Goal: Task Accomplishment & Management: Use online tool/utility

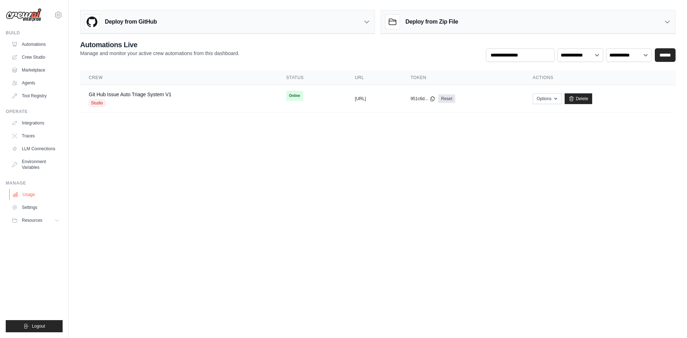
click at [36, 195] on link "Usage" at bounding box center [36, 194] width 54 height 11
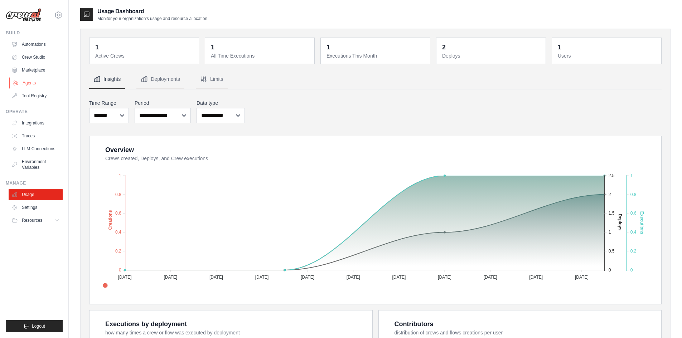
click at [38, 79] on link "Agents" at bounding box center [36, 82] width 54 height 11
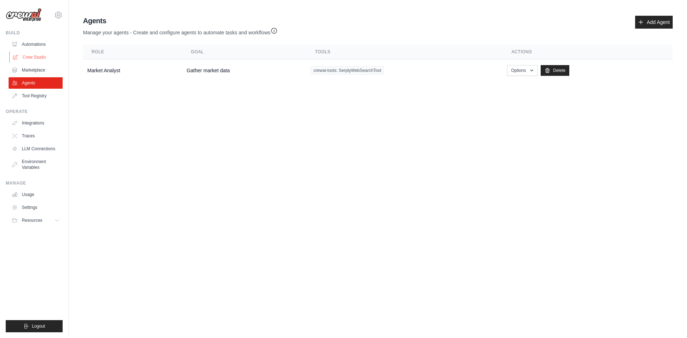
click at [44, 58] on link "Crew Studio" at bounding box center [36, 57] width 54 height 11
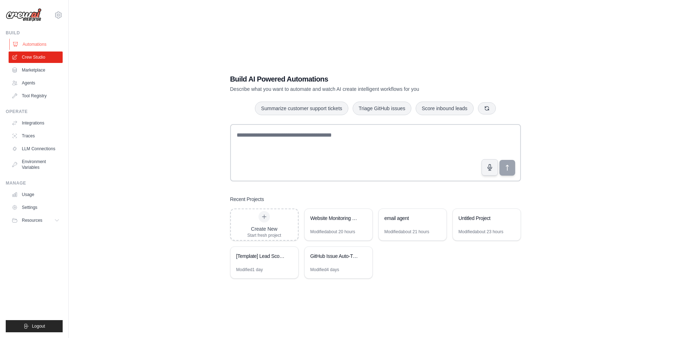
click at [23, 40] on link "Automations" at bounding box center [36, 44] width 54 height 11
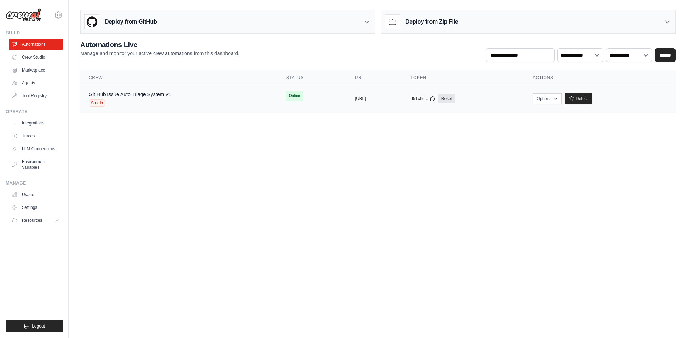
click at [162, 102] on div "Studio" at bounding box center [130, 103] width 83 height 7
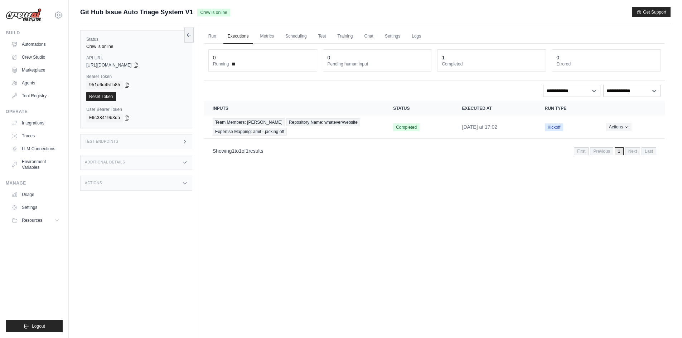
click at [152, 141] on div "Test Endpoints" at bounding box center [136, 141] width 112 height 15
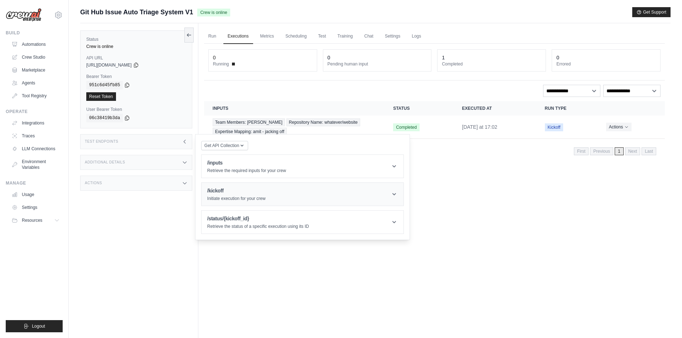
click at [268, 197] on header "/kickoff Initiate execution for your crew" at bounding box center [303, 194] width 202 height 23
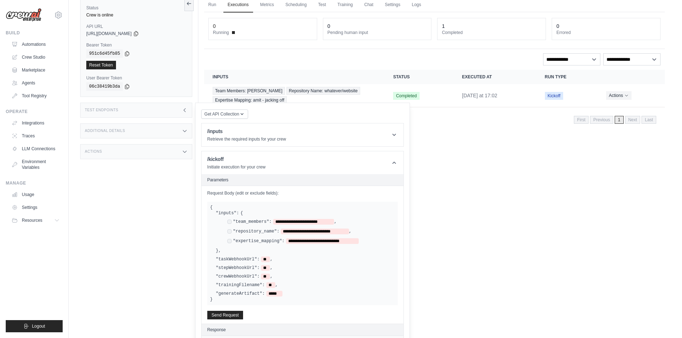
scroll to position [72, 0]
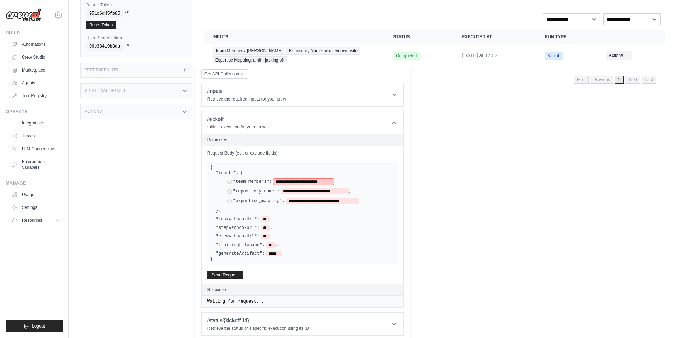
click at [290, 183] on span "**********" at bounding box center [303, 182] width 61 height 6
click at [320, 184] on span "**********" at bounding box center [303, 182] width 61 height 6
drag, startPoint x: 320, startPoint y: 184, endPoint x: 278, endPoint y: 182, distance: 41.9
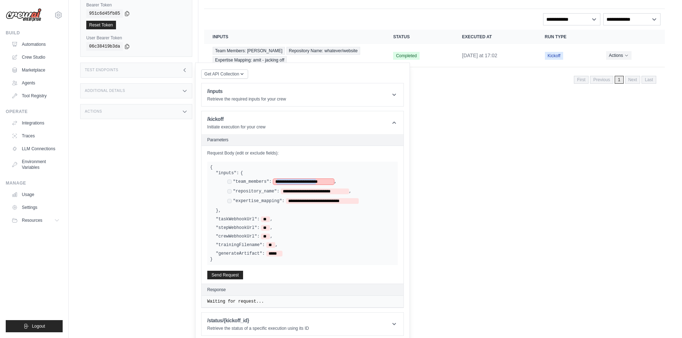
click at [278, 182] on span "**********" at bounding box center [303, 182] width 61 height 6
click at [228, 276] on button "Send Request" at bounding box center [225, 275] width 36 height 9
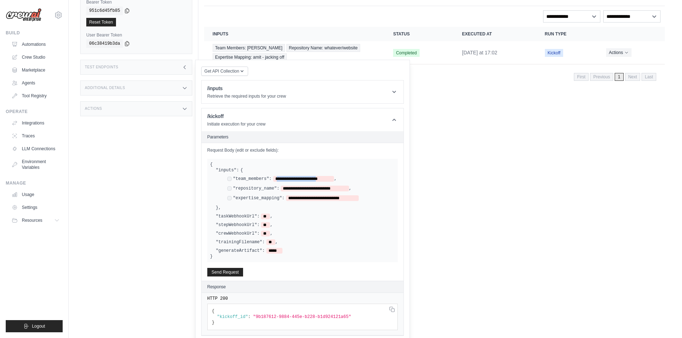
scroll to position [105, 0]
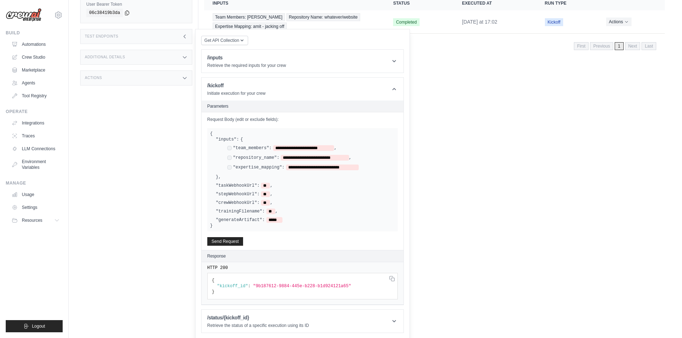
click at [156, 209] on div "Status Crew is online API URL copied https://github-issue-auto-triage-system-v1…" at bounding box center [139, 87] width 118 height 338
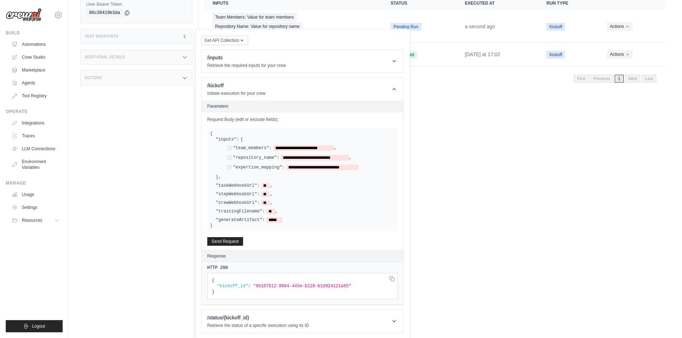
click at [553, 210] on div "Run Executions Metrics Scheduling Test Training Chat Settings Logs 0 Running 0 …" at bounding box center [434, 87] width 472 height 338
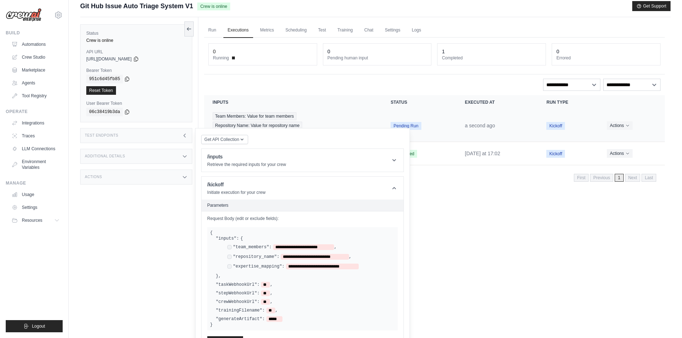
scroll to position [0, 0]
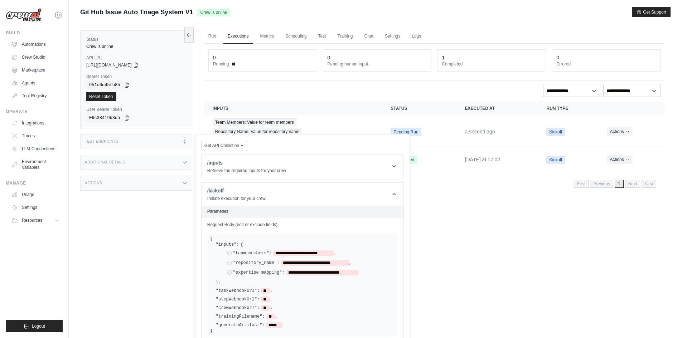
click at [177, 144] on div "Test Endpoints" at bounding box center [136, 141] width 112 height 15
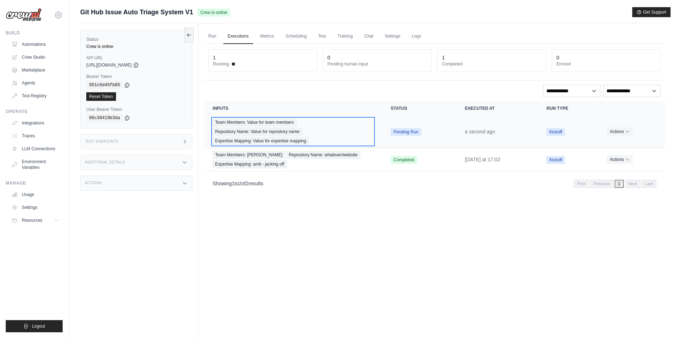
click at [321, 134] on div "Team Members: Value for team members Repository Name: Value for repository name…" at bounding box center [293, 132] width 161 height 26
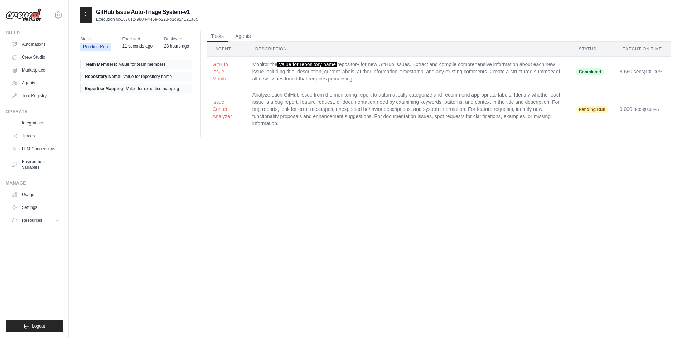
click at [79, 15] on div "GitHub Issue Auto-Triage System-v1 Execution 9b187612-9884-445e-b228-b1d924121a…" at bounding box center [375, 176] width 613 height 338
click at [86, 13] on icon at bounding box center [86, 14] width 6 height 6
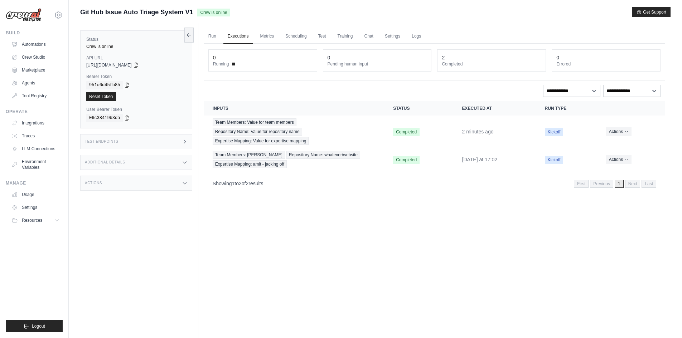
click at [453, 66] on dt "Completed" at bounding box center [492, 64] width 100 height 6
click at [333, 137] on div "Team Members: Value for team members Repository Name: Value for repository name…" at bounding box center [294, 132] width 163 height 26
